Goal: Information Seeking & Learning: Check status

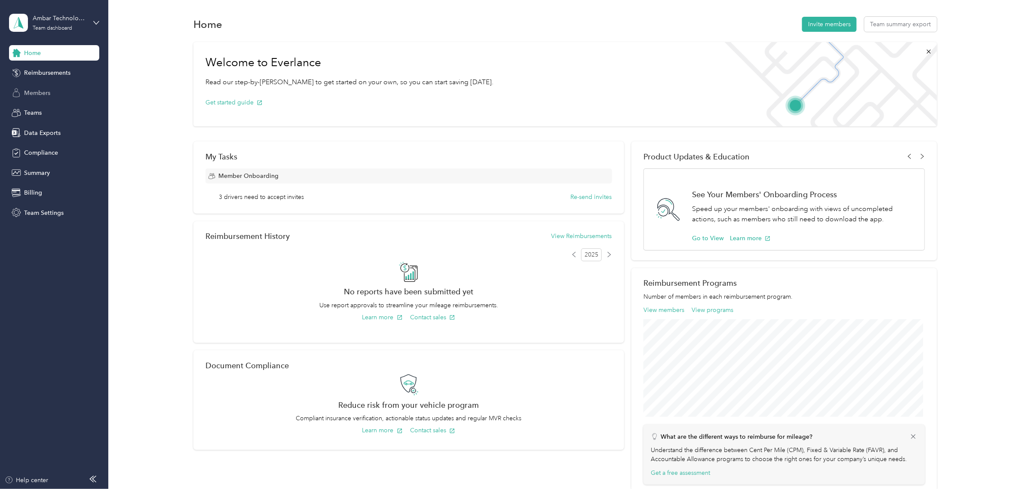
click at [41, 93] on span "Members" at bounding box center [37, 93] width 26 height 9
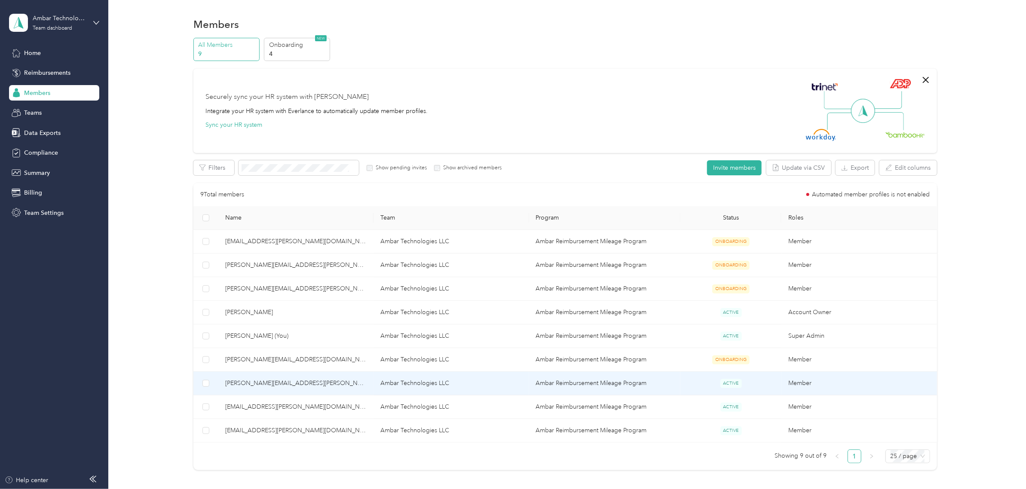
click at [258, 385] on span "[PERSON_NAME][EMAIL_ADDRESS][PERSON_NAME][DOMAIN_NAME]" at bounding box center [295, 383] width 141 height 9
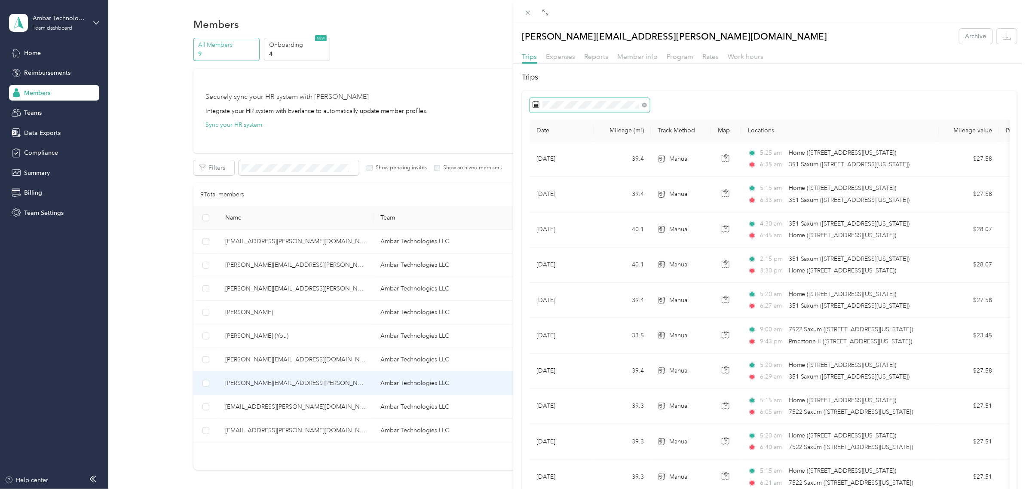
click at [536, 102] on icon at bounding box center [536, 104] width 7 height 7
click at [533, 107] on icon at bounding box center [536, 105] width 6 height 6
click at [536, 106] on icon at bounding box center [536, 104] width 7 height 7
click at [542, 152] on icon at bounding box center [544, 154] width 9 height 9
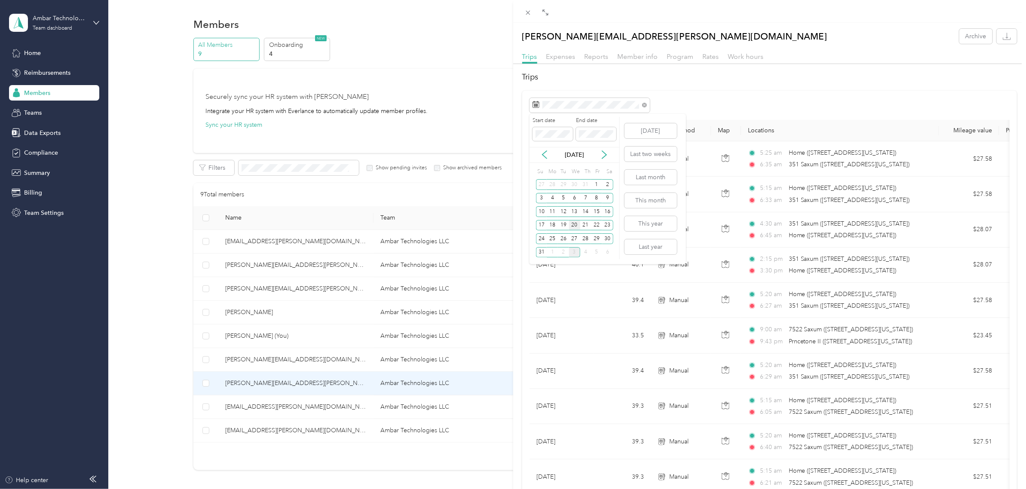
click at [576, 227] on div "20" at bounding box center [574, 225] width 11 height 11
click at [603, 156] on icon at bounding box center [604, 154] width 9 height 9
click at [564, 184] on div "2" at bounding box center [563, 184] width 11 height 11
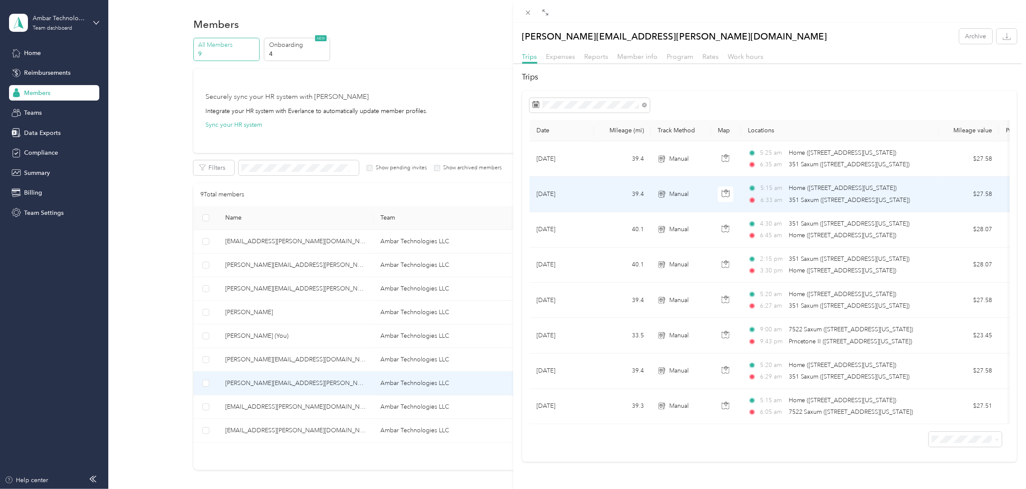
scroll to position [12, 0]
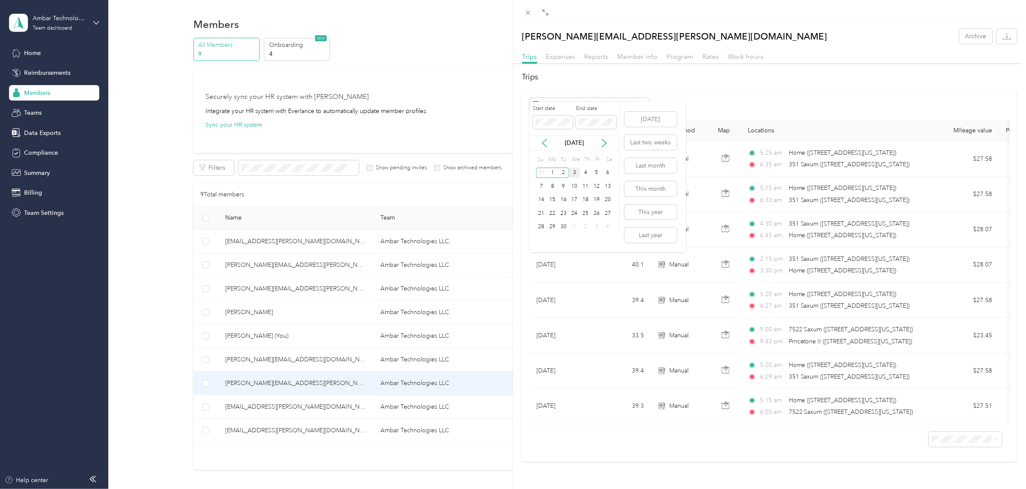
click at [572, 172] on div "3" at bounding box center [574, 173] width 11 height 11
click at [573, 169] on div "3" at bounding box center [574, 173] width 11 height 11
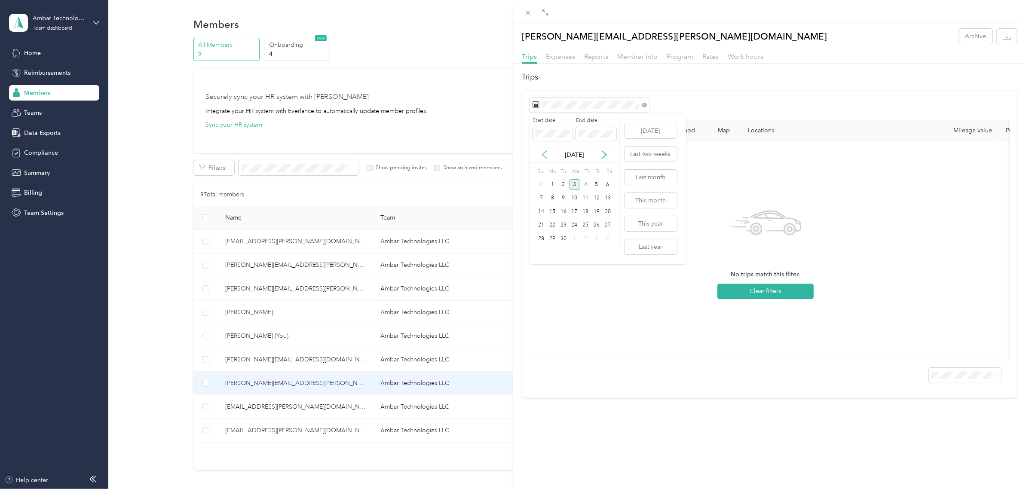
click at [544, 153] on icon at bounding box center [544, 154] width 9 height 9
click at [574, 224] on div "20" at bounding box center [574, 225] width 11 height 11
click at [601, 154] on icon at bounding box center [604, 154] width 9 height 9
click at [572, 184] on div "3" at bounding box center [574, 184] width 11 height 11
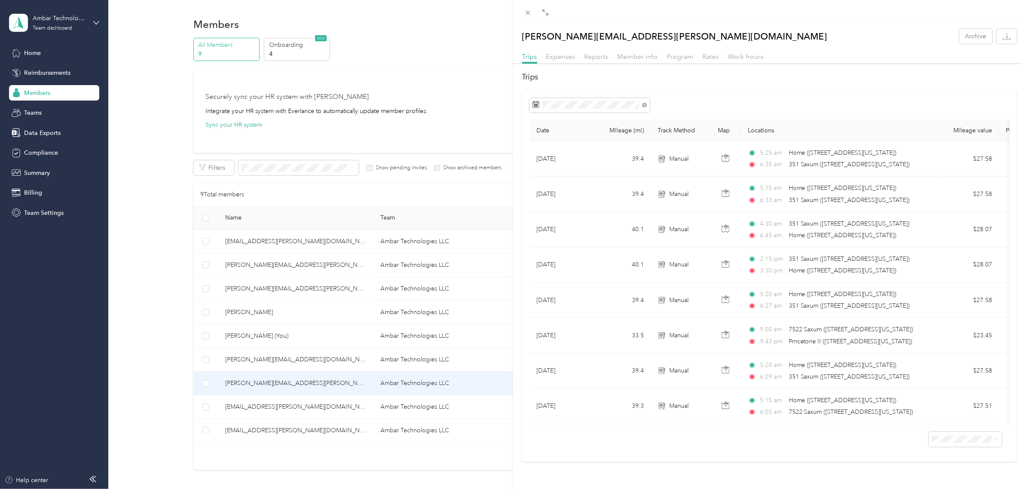
click at [40, 113] on div "[PERSON_NAME][EMAIL_ADDRESS][PERSON_NAME][DOMAIN_NAME] Archive Trips Expenses R…" at bounding box center [513, 244] width 1026 height 489
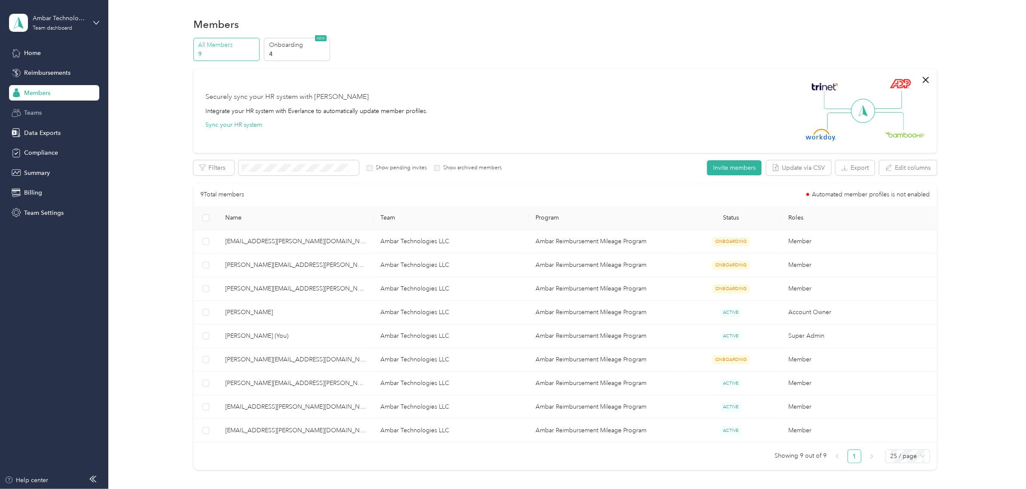
click at [40, 110] on span "Teams" at bounding box center [33, 112] width 18 height 9
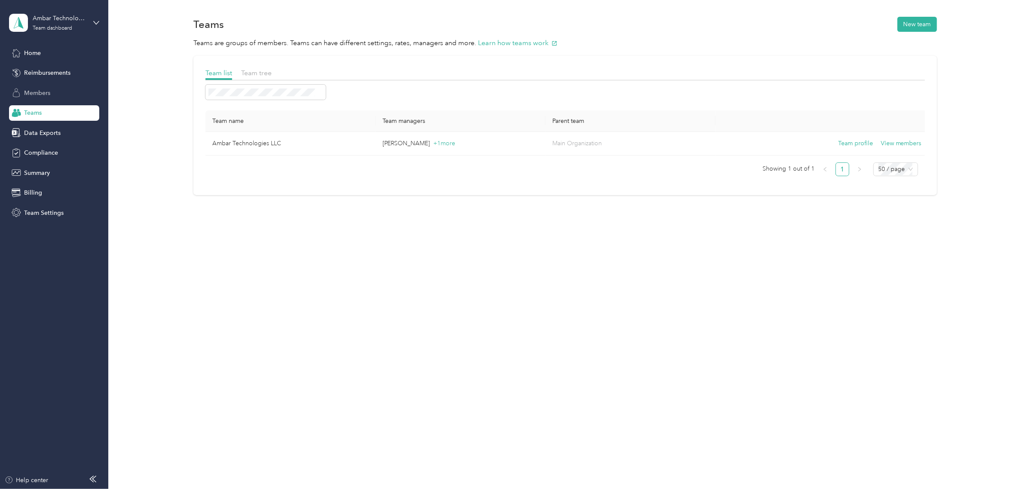
click at [40, 96] on span "Members" at bounding box center [37, 93] width 26 height 9
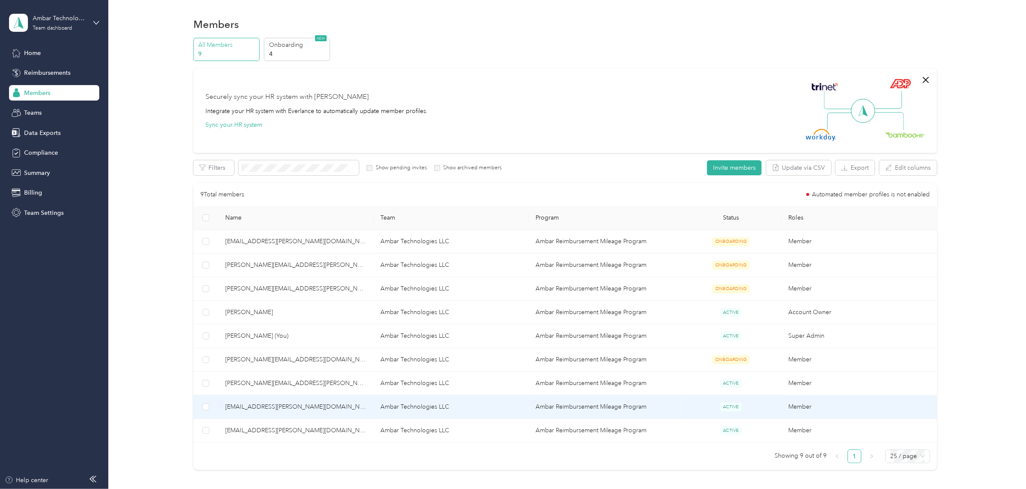
click at [732, 407] on span "ACTIVE" at bounding box center [731, 407] width 21 height 9
click at [388, 406] on td "Ambar Technologies LLC" at bounding box center [451, 408] width 155 height 24
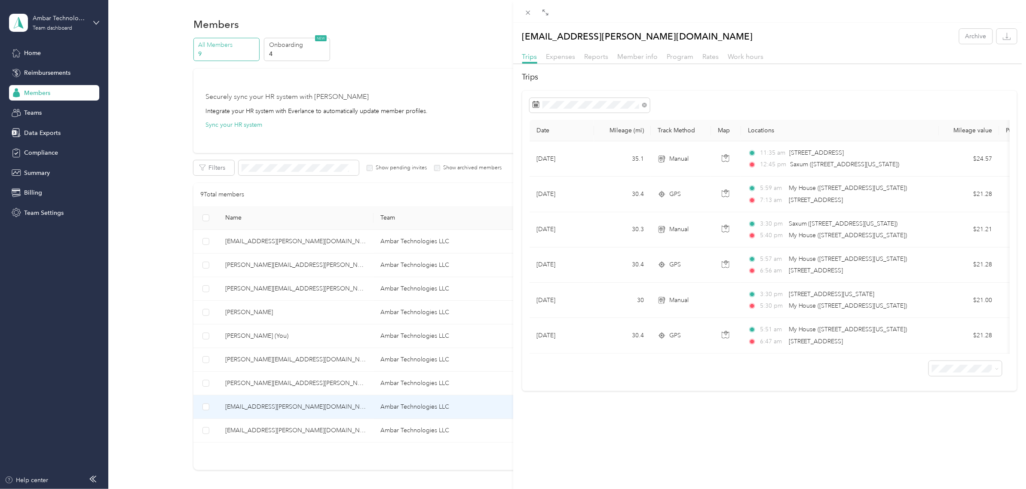
click at [678, 392] on div "Date Mileage (mi) Track Method Map Locations Mileage value Purpose [DATE] 35.1 …" at bounding box center [769, 241] width 495 height 301
click at [269, 432] on div "[EMAIL_ADDRESS][PERSON_NAME][DOMAIN_NAME] Archive Trips Expenses Reports Member…" at bounding box center [513, 244] width 1026 height 489
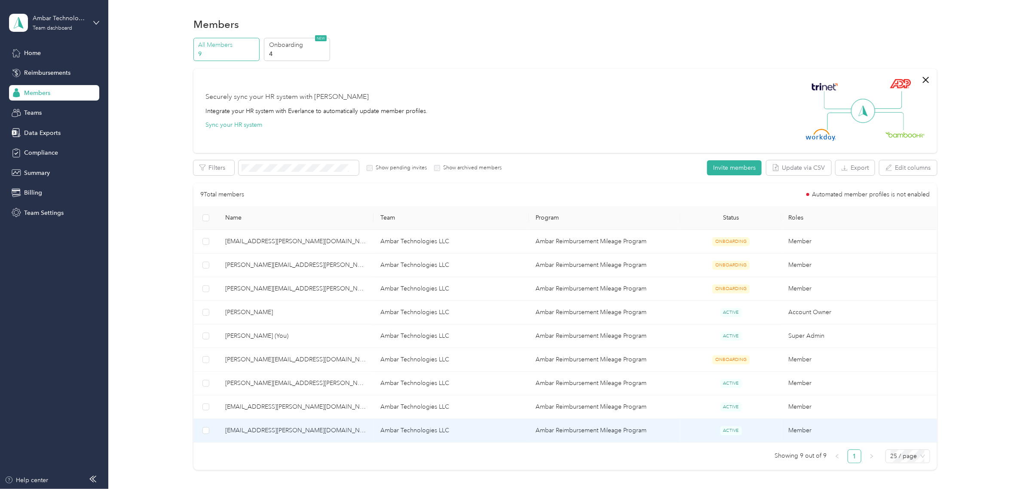
click at [263, 432] on span "[EMAIL_ADDRESS][PERSON_NAME][DOMAIN_NAME]" at bounding box center [295, 430] width 141 height 9
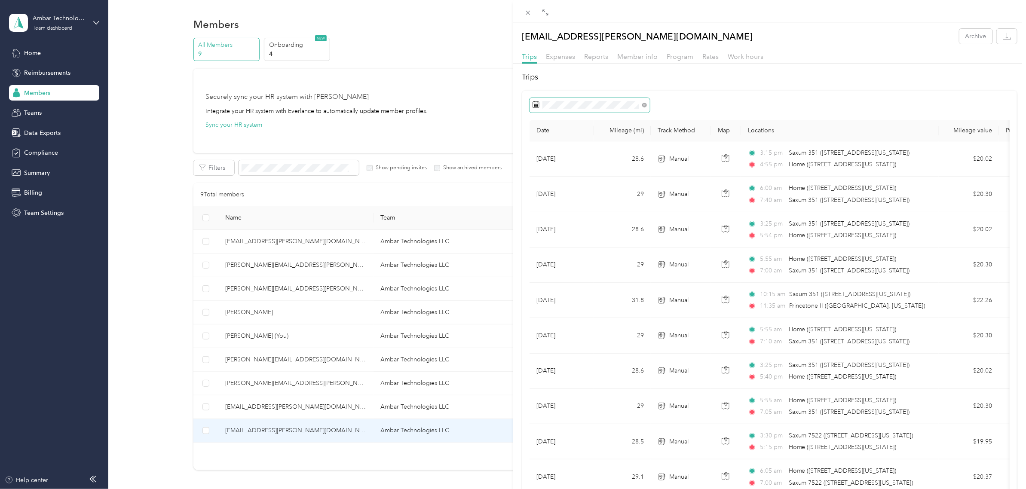
click at [537, 104] on icon at bounding box center [536, 104] width 7 height 7
click at [545, 156] on icon at bounding box center [545, 155] width 4 height 8
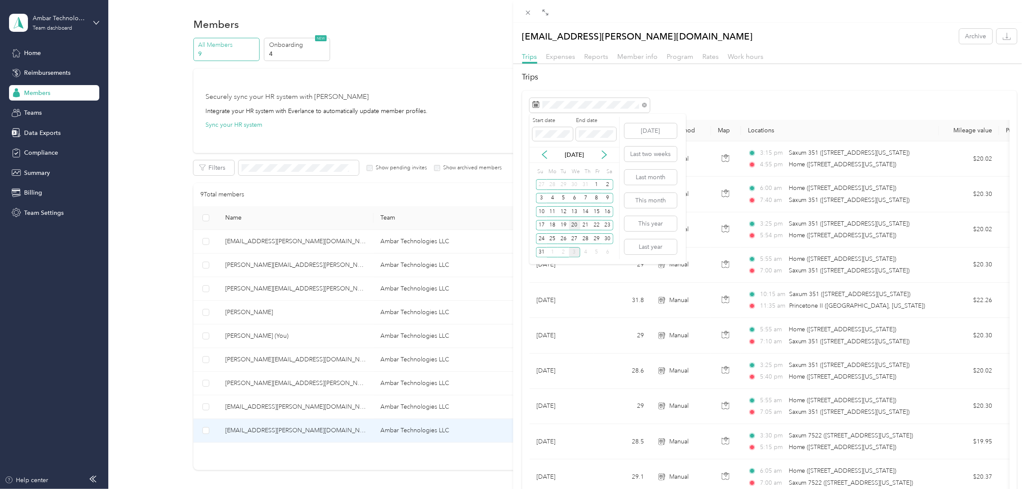
click at [575, 227] on div "20" at bounding box center [574, 225] width 11 height 11
click at [607, 157] on icon at bounding box center [604, 154] width 9 height 9
click at [574, 185] on div "3" at bounding box center [574, 184] width 11 height 11
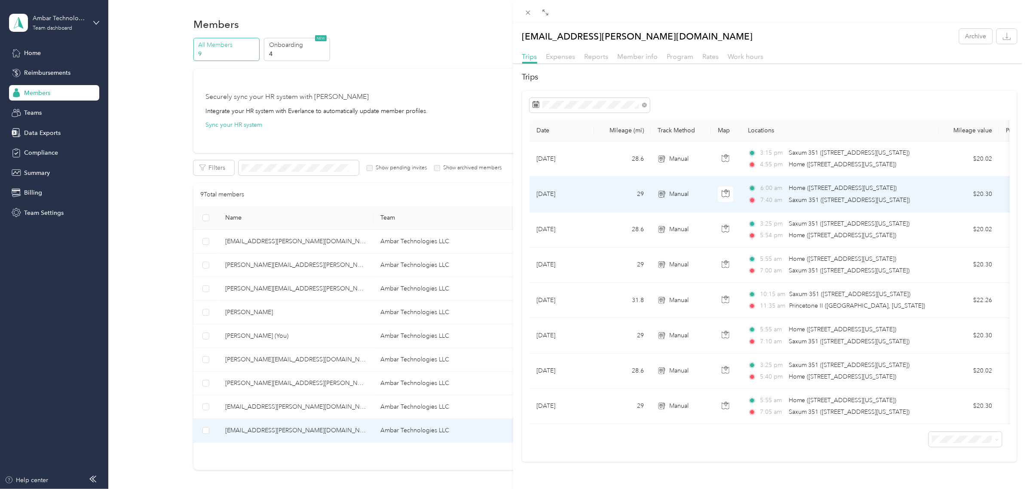
scroll to position [12, 0]
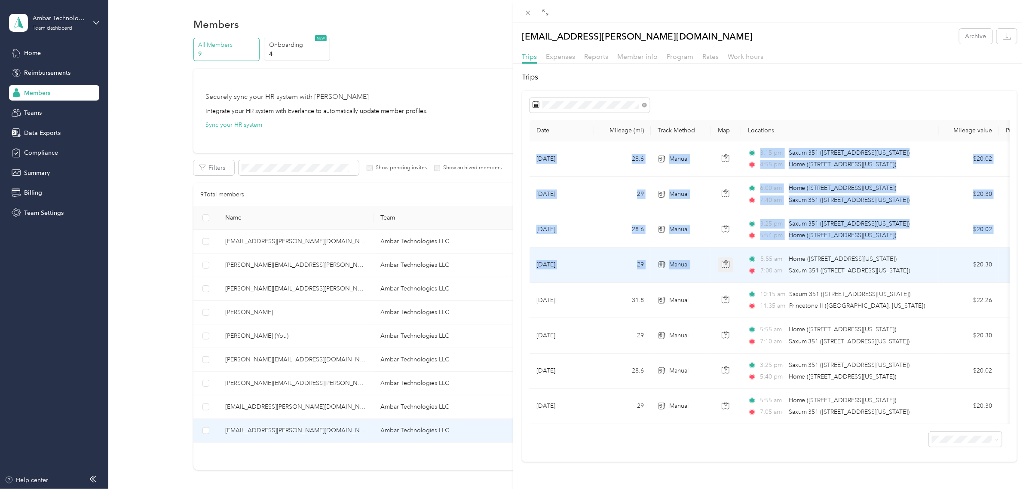
drag, startPoint x: 532, startPoint y: 138, endPoint x: 727, endPoint y: 261, distance: 230.6
click at [727, 261] on tbody "[DATE] 28.6 Manual 3:15 pm Saxum [STREET_ADDRESS][US_STATE]) 4:55 pm Home ([STR…" at bounding box center [825, 282] width 590 height 283
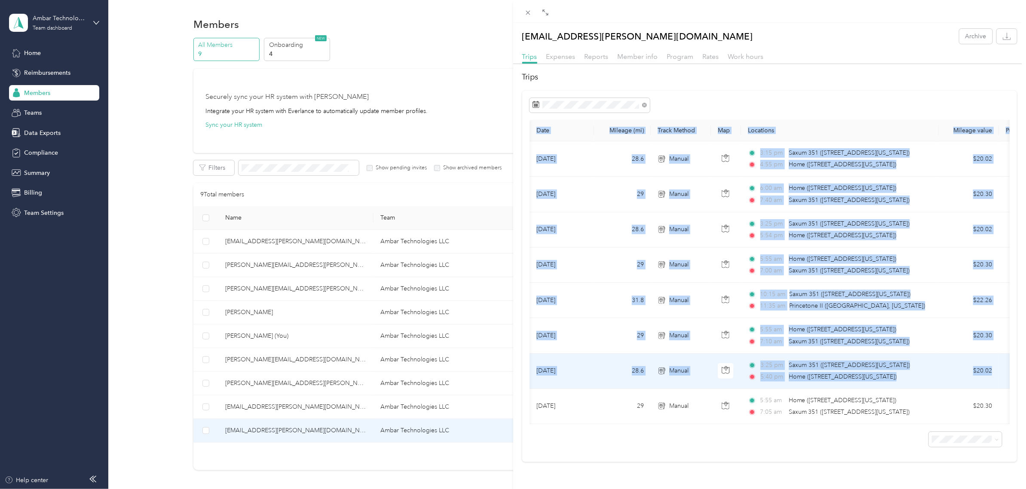
scroll to position [0, 97]
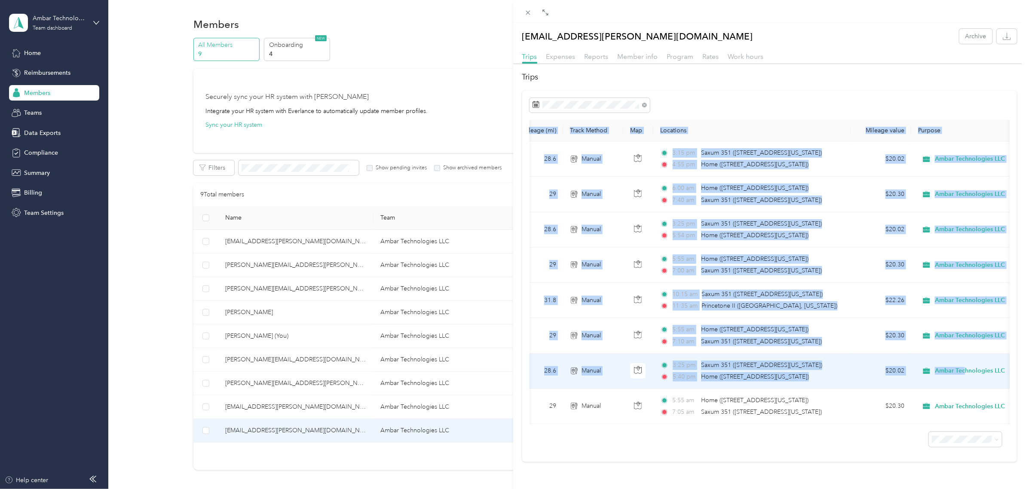
drag, startPoint x: 529, startPoint y: 115, endPoint x: 994, endPoint y: 343, distance: 517.6
click at [996, 345] on table "Date Mileage (mi) Track Method Map Locations Mileage value Purpose [DATE] 28.6 …" at bounding box center [737, 272] width 590 height 304
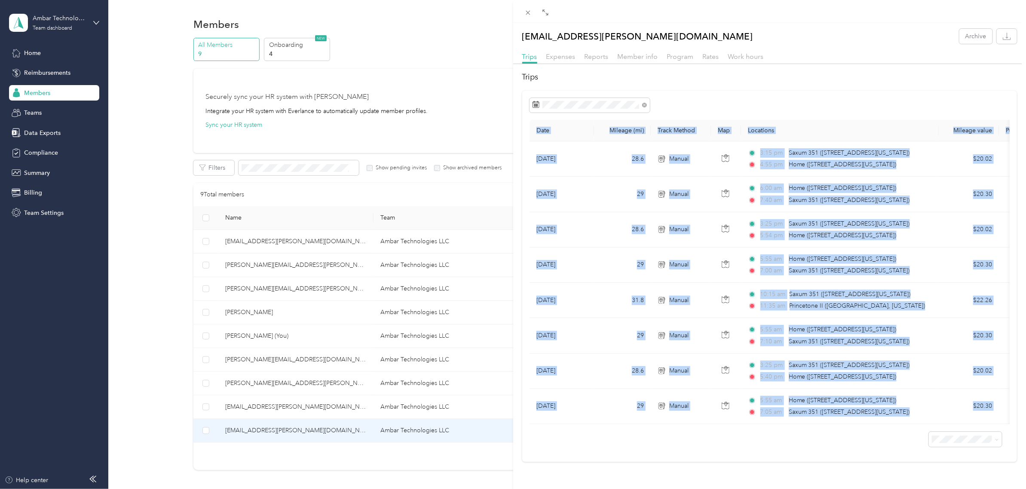
scroll to position [0, 45]
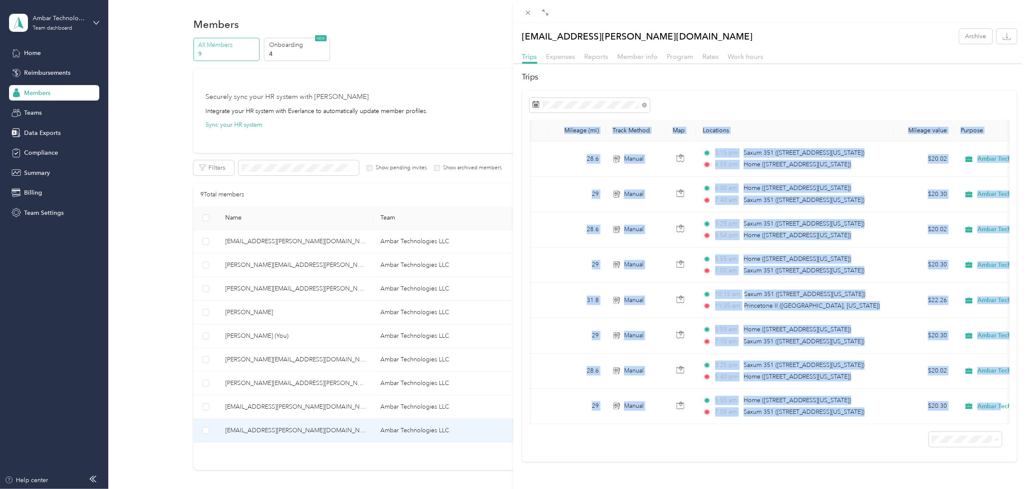
copy table "Lore Ipsumdo (si) Ametc Adipis Eli Seddoeius Tempori utlab Etdolor Mag 1, 1442 …"
